Goal: Task Accomplishment & Management: Use online tool/utility

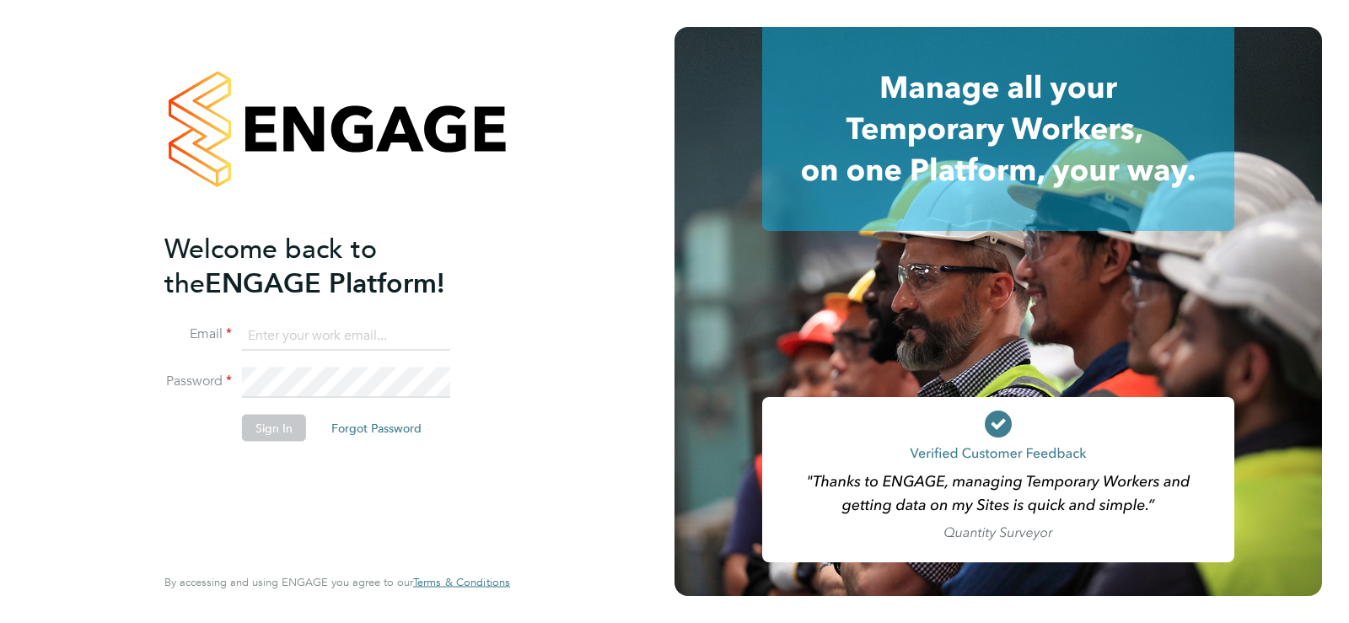
type input "vistry@caval.co.uk"
click at [291, 432] on button "Sign In" at bounding box center [274, 428] width 64 height 27
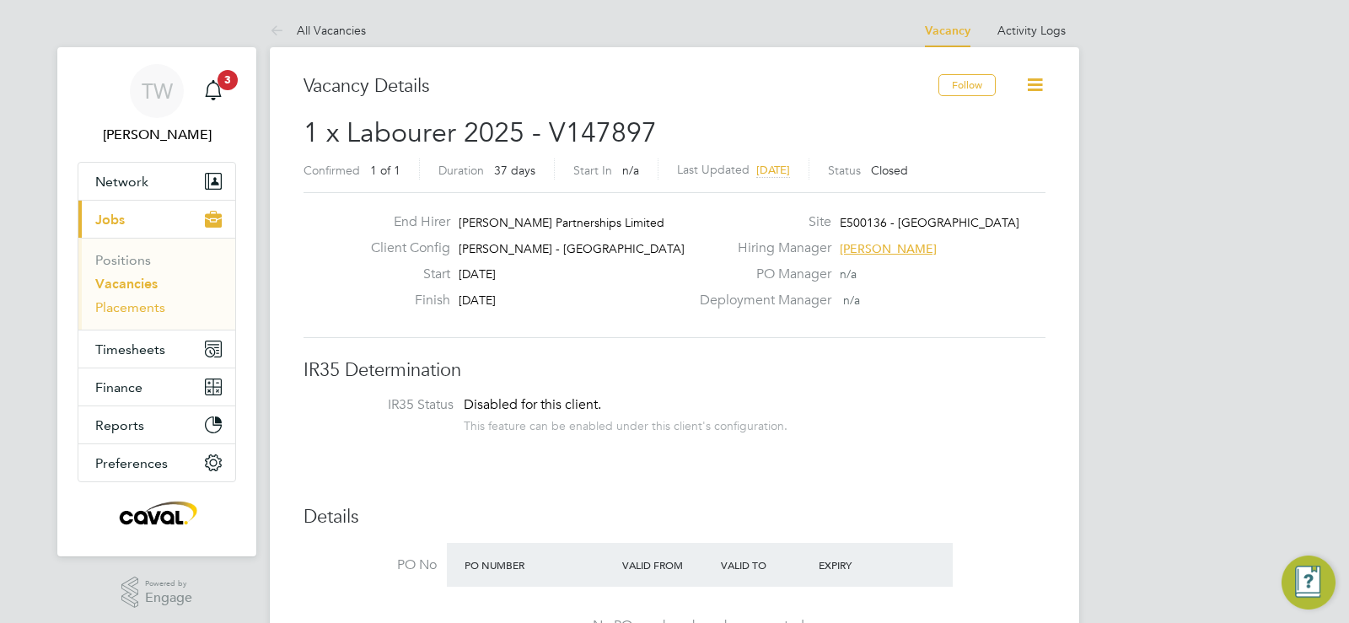
click at [134, 308] on link "Placements" at bounding box center [130, 307] width 70 height 16
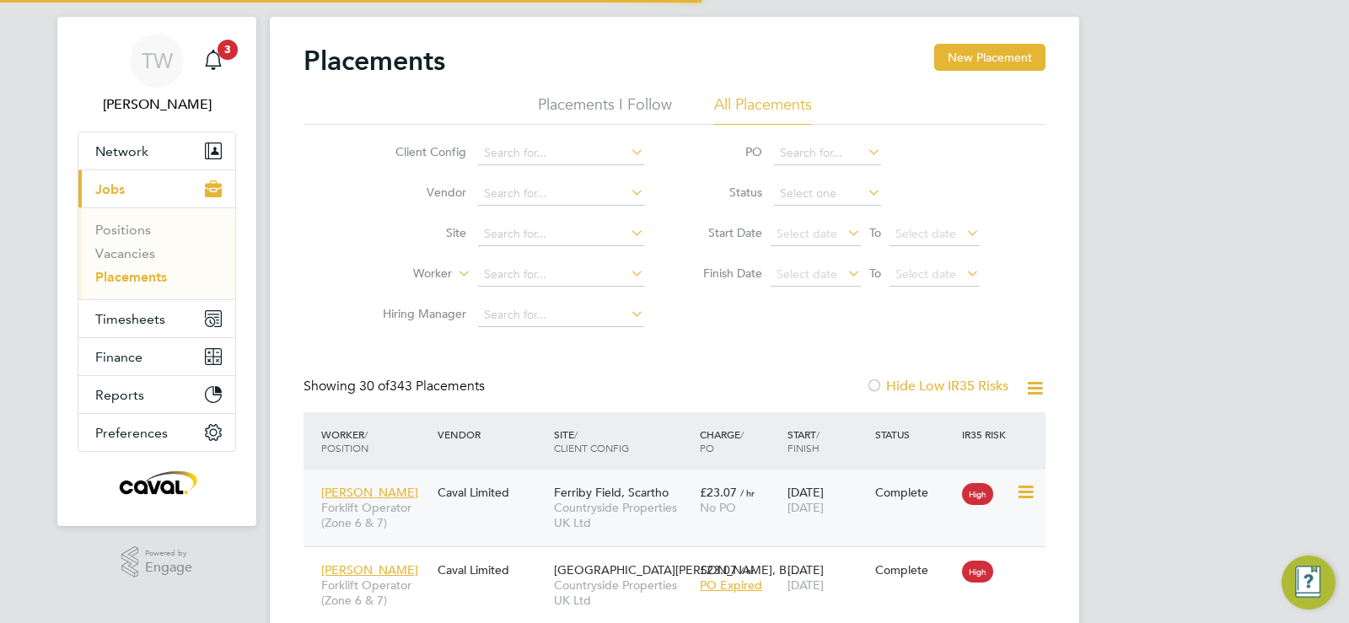
scroll to position [8, 8]
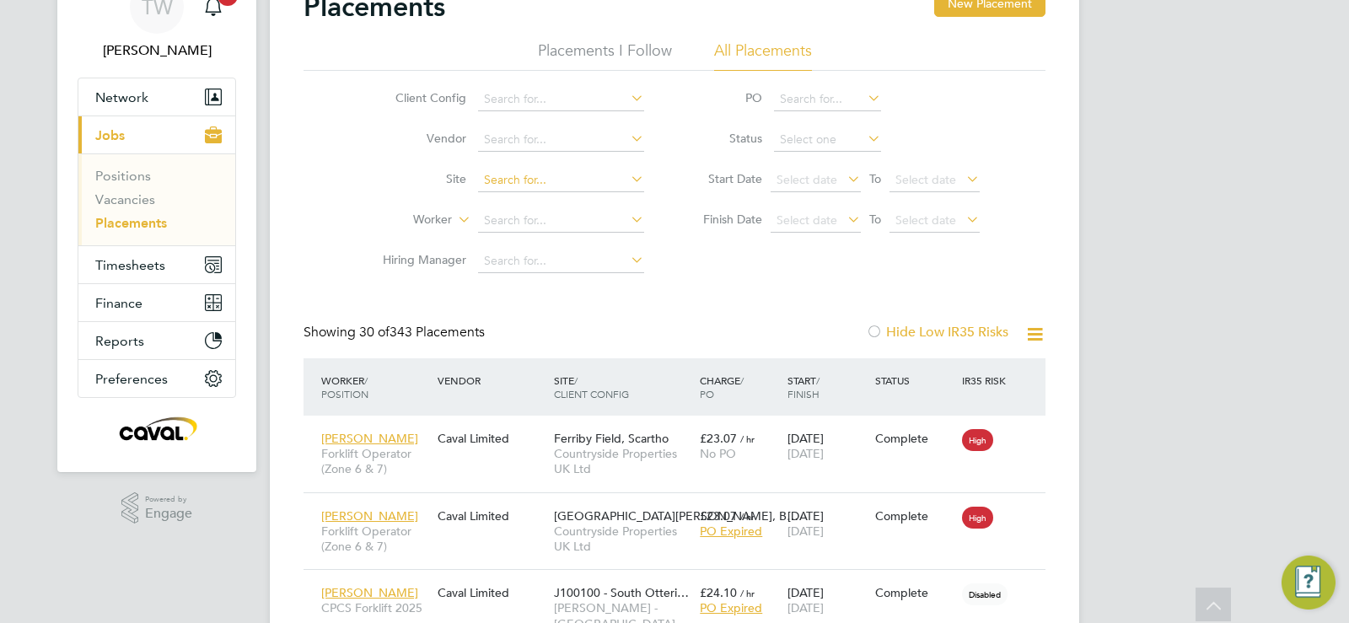
click at [545, 172] on input at bounding box center [561, 181] width 166 height 24
